Goal: Find specific page/section: Find specific page/section

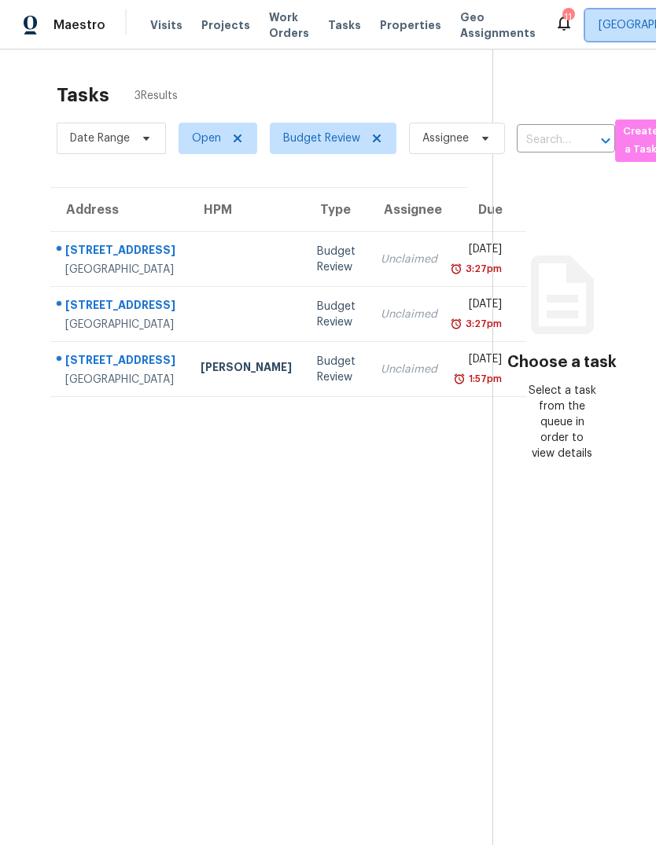
click at [598, 28] on span "[GEOGRAPHIC_DATA]" at bounding box center [652, 25] width 108 height 16
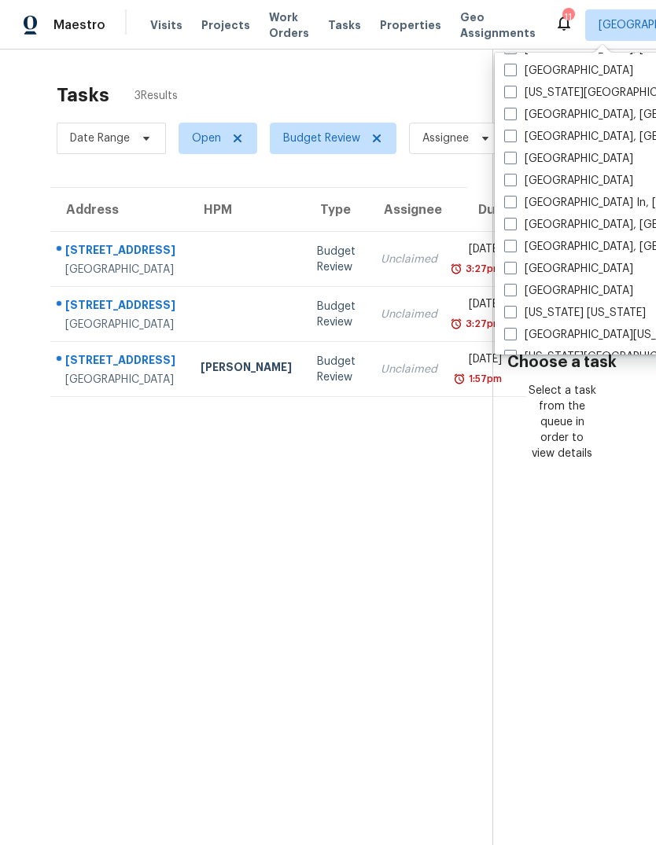
scroll to position [584, 0]
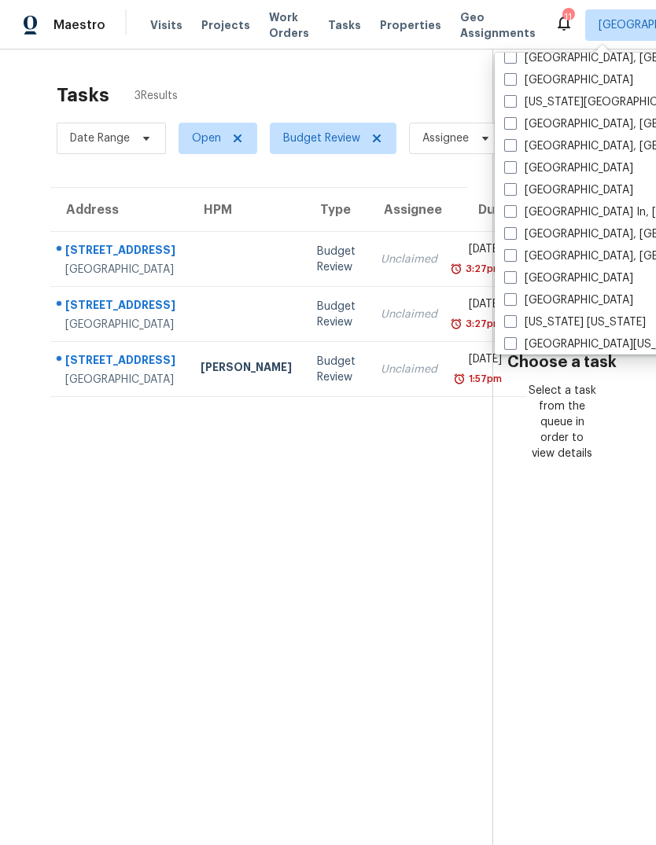
click at [516, 187] on span at bounding box center [510, 189] width 13 height 13
click at [514, 187] on input "[GEOGRAPHIC_DATA]" at bounding box center [509, 187] width 10 height 10
checkbox input "true"
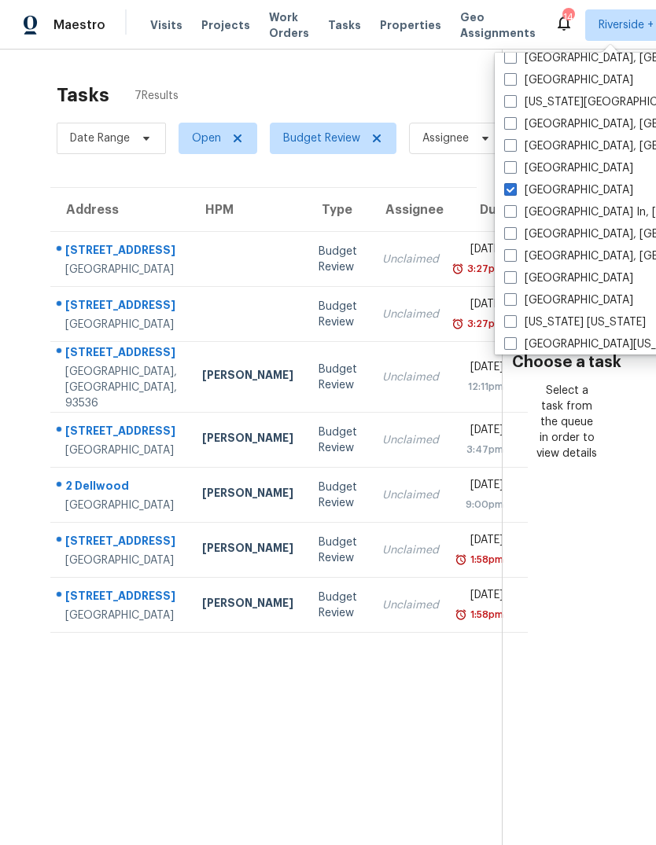
click at [239, 86] on div "Tasks 7 Results" at bounding box center [279, 95] width 445 height 41
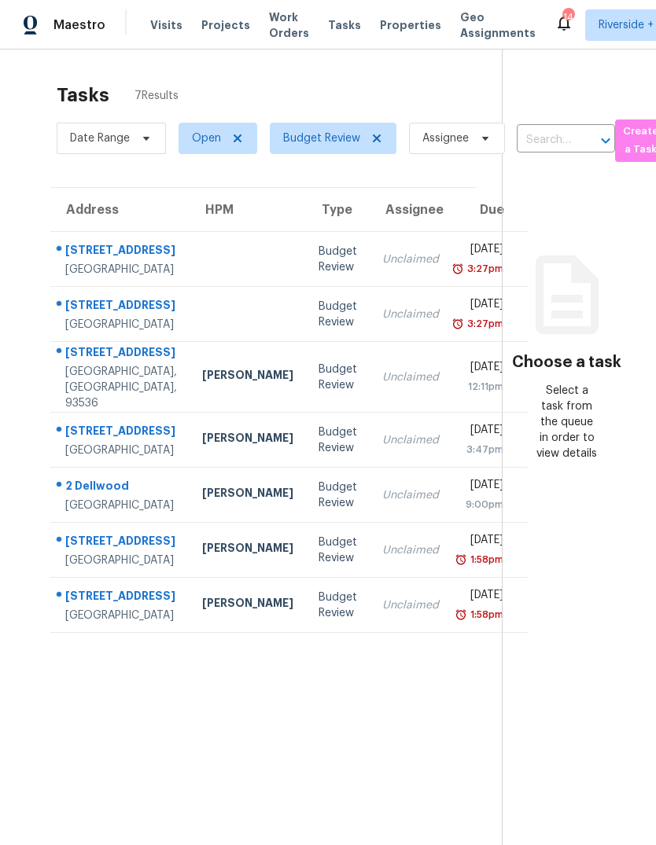
click at [384, 31] on span "Properties" at bounding box center [410, 25] width 61 height 16
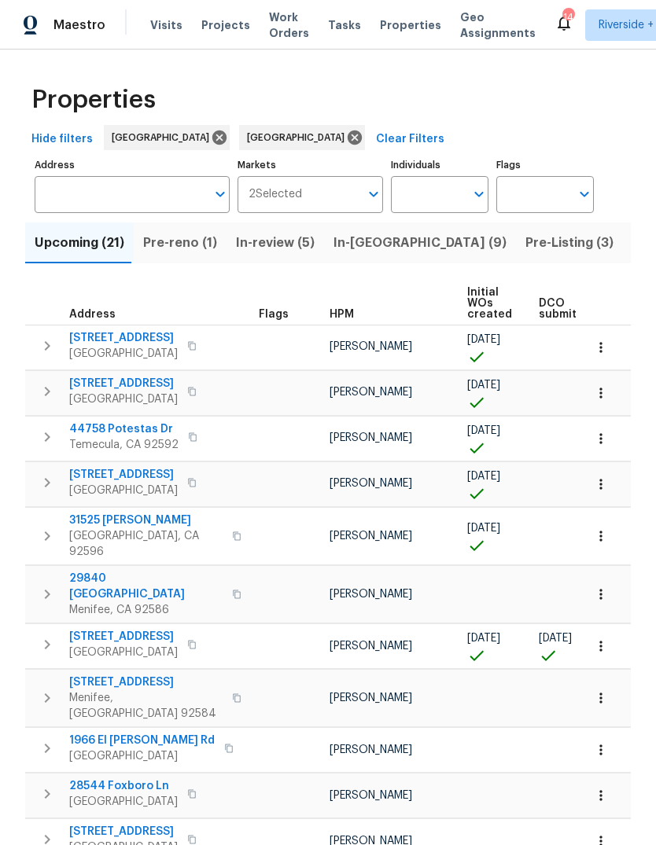
click at [97, 196] on input "Address" at bounding box center [120, 194] width 171 height 37
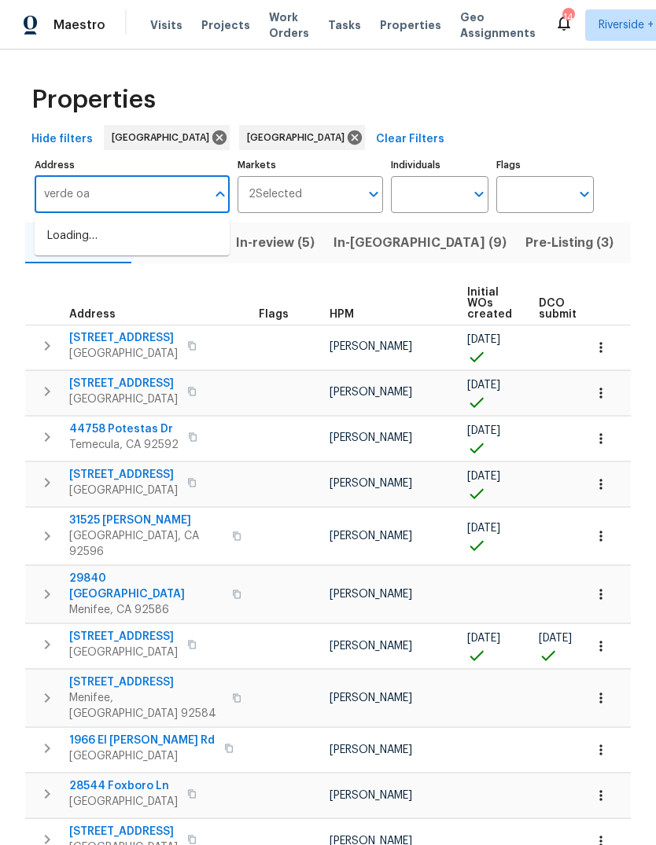
type input "verde oak"
click at [80, 243] on li "[STREET_ADDRESS]" at bounding box center [132, 236] width 195 height 26
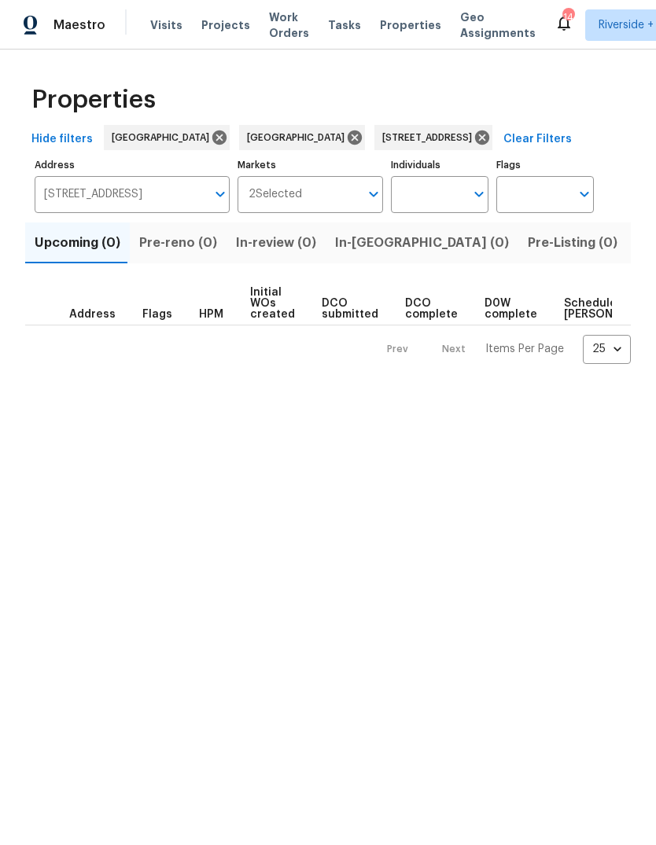
click at [636, 237] on span "Listed (1)" at bounding box center [664, 243] width 57 height 22
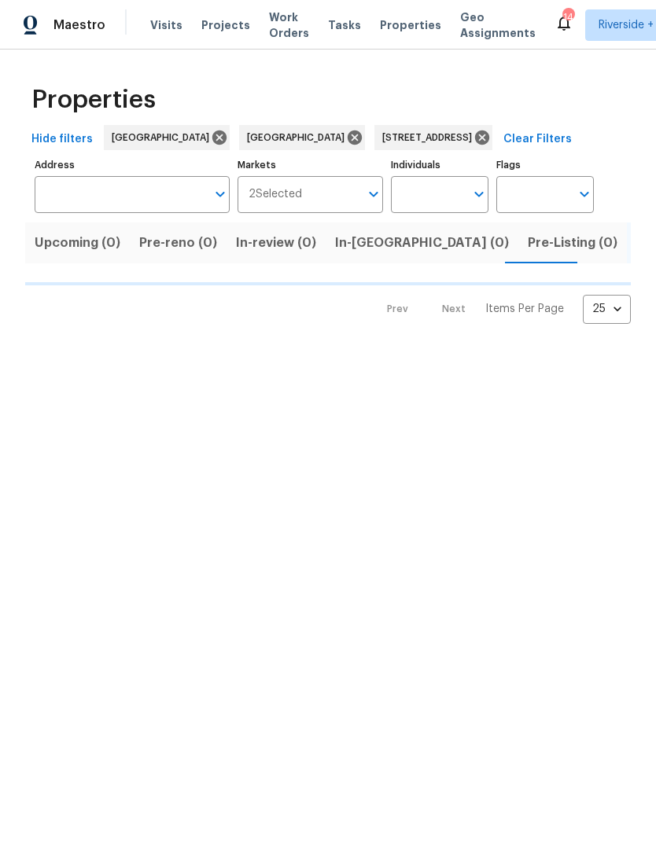
type input "[STREET_ADDRESS]"
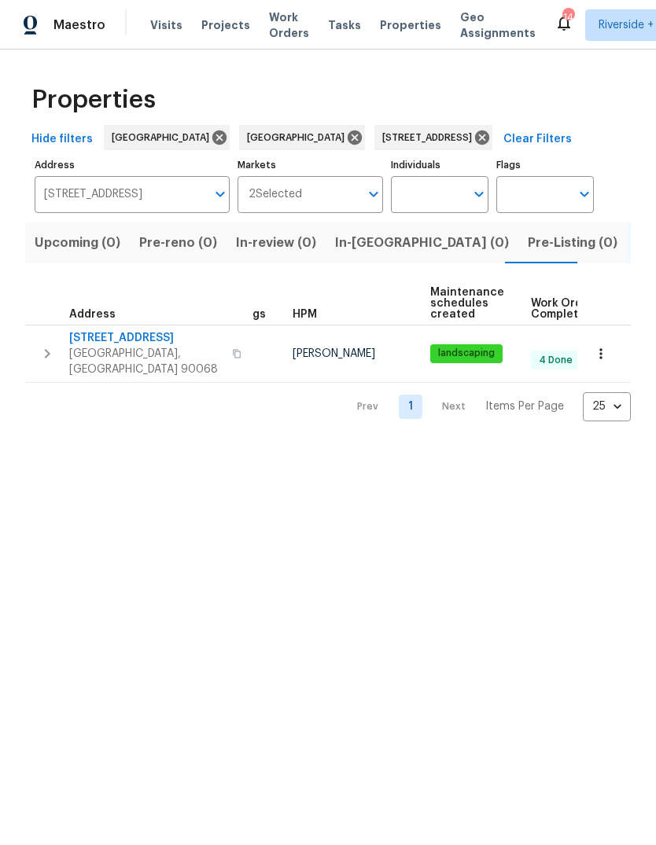
scroll to position [0, 29]
click at [227, 355] on button "button" at bounding box center [236, 354] width 19 height 38
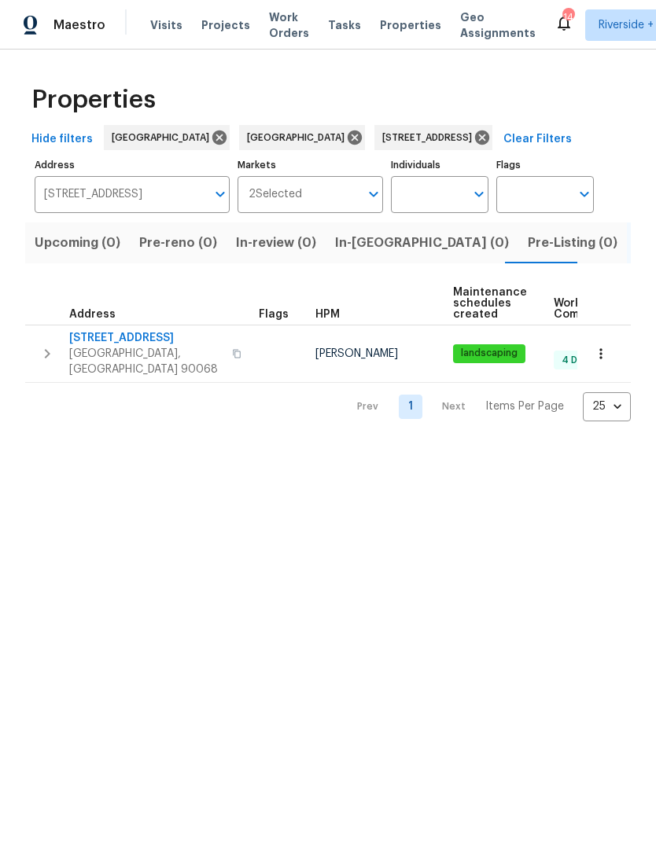
scroll to position [0, 0]
click at [227, 347] on button "button" at bounding box center [236, 354] width 19 height 38
click at [151, 202] on input "[STREET_ADDRESS]" at bounding box center [120, 194] width 171 height 37
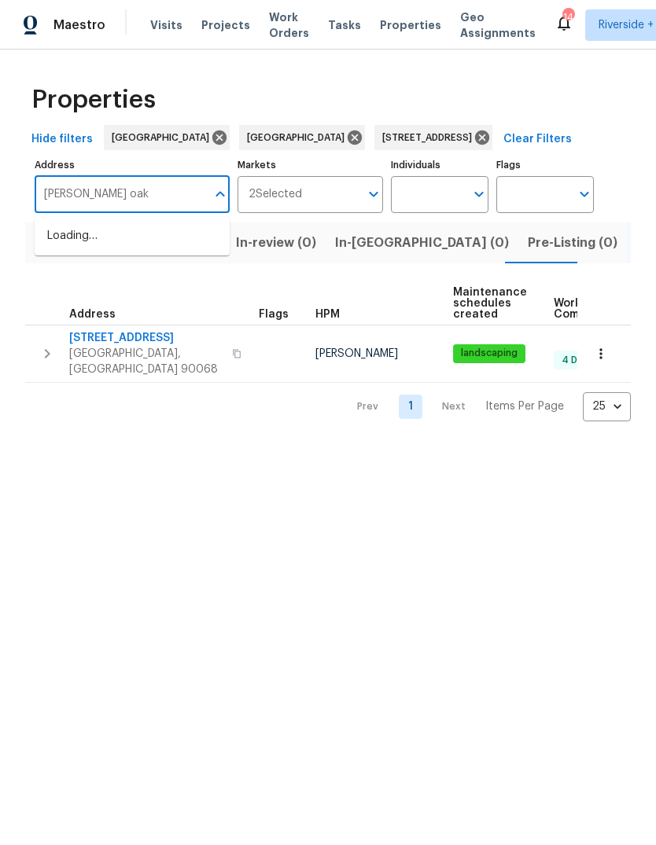
type input "[PERSON_NAME] oaks"
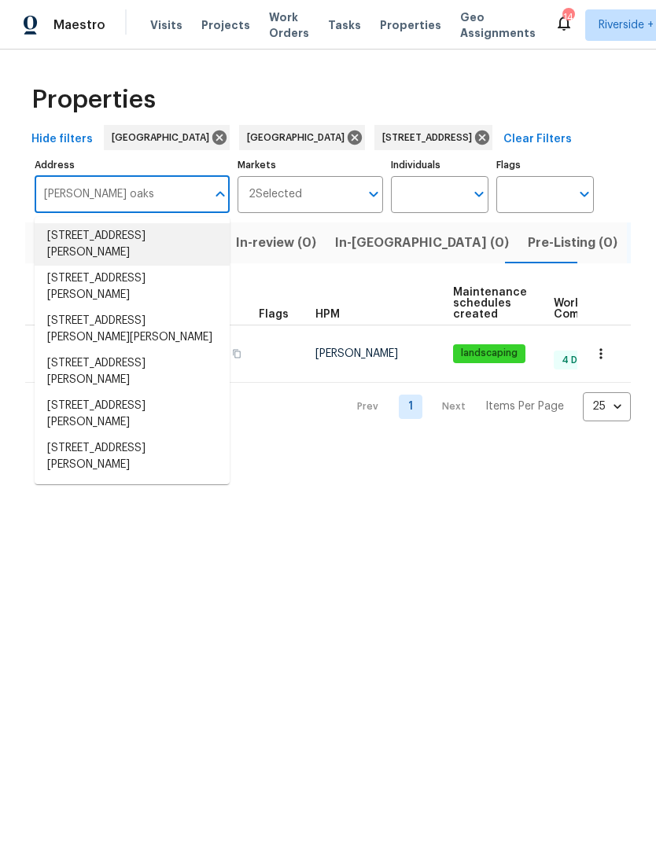
click at [84, 248] on li "[STREET_ADDRESS][PERSON_NAME]" at bounding box center [132, 244] width 195 height 42
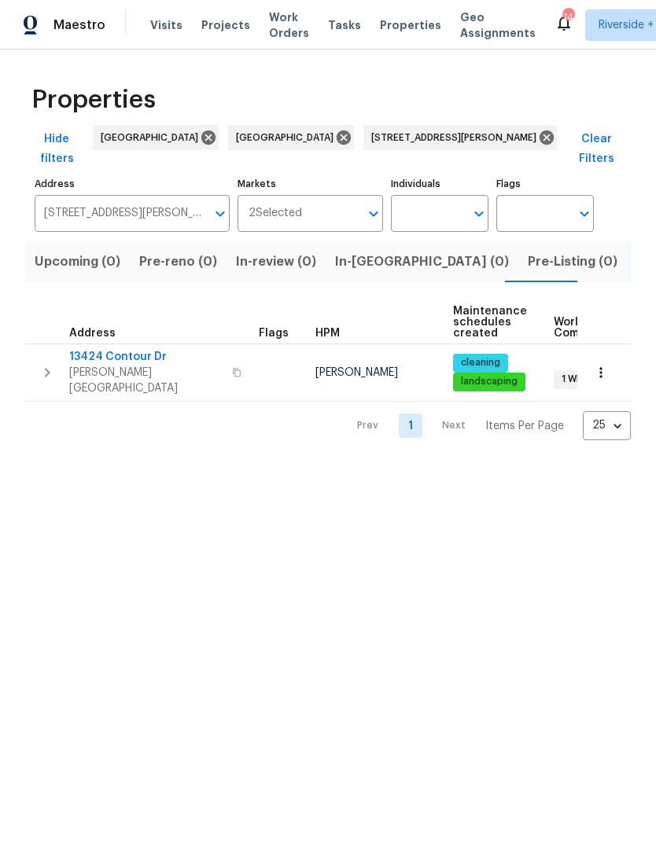
click at [227, 354] on button "button" at bounding box center [236, 373] width 19 height 38
click at [233, 369] on icon "button" at bounding box center [237, 373] width 8 height 9
